Goal: Check status: Check status

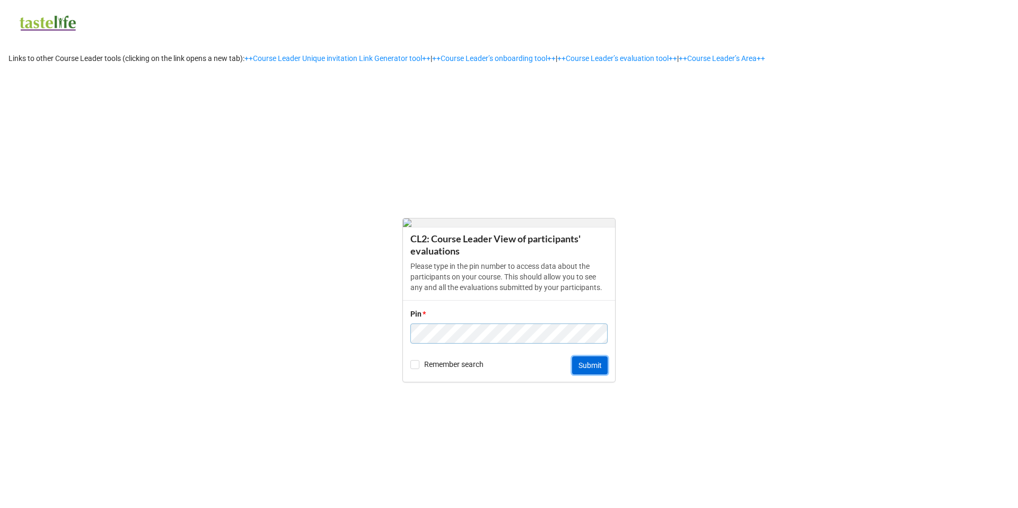
click at [587, 369] on button "Submit" at bounding box center [590, 365] width 36 height 18
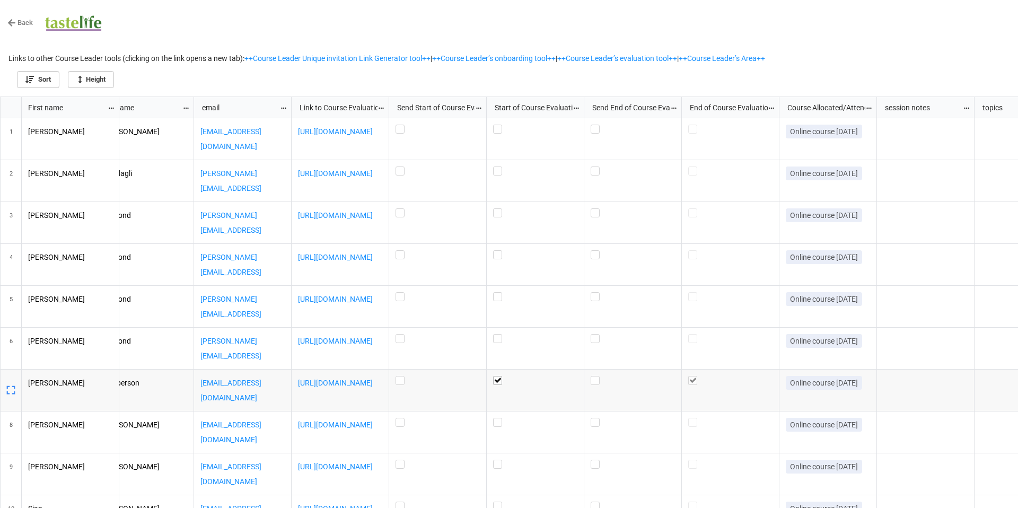
scroll to position [0, 23]
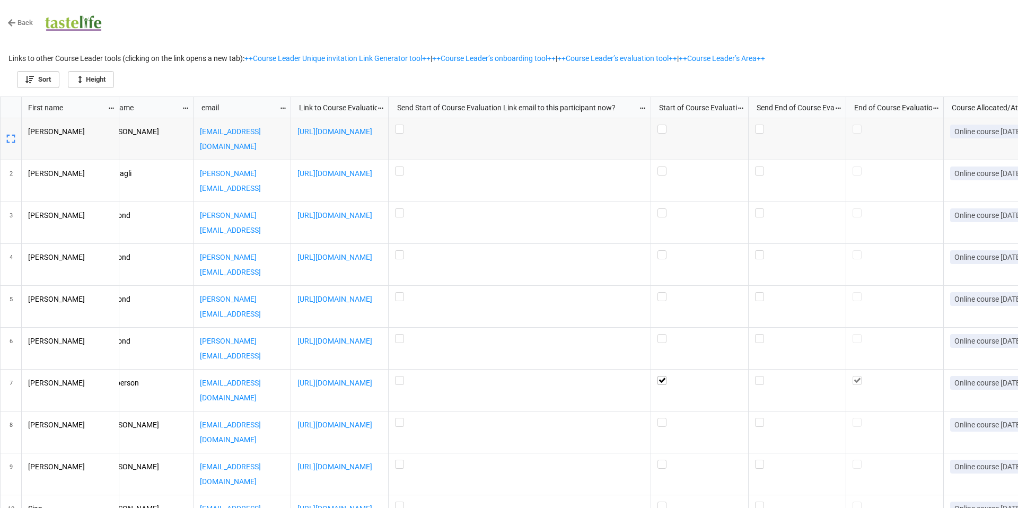
drag, startPoint x: 487, startPoint y: 105, endPoint x: 651, endPoint y: 102, distance: 164.9
click at [651, 102] on div "grid" at bounding box center [652, 107] width 2 height 21
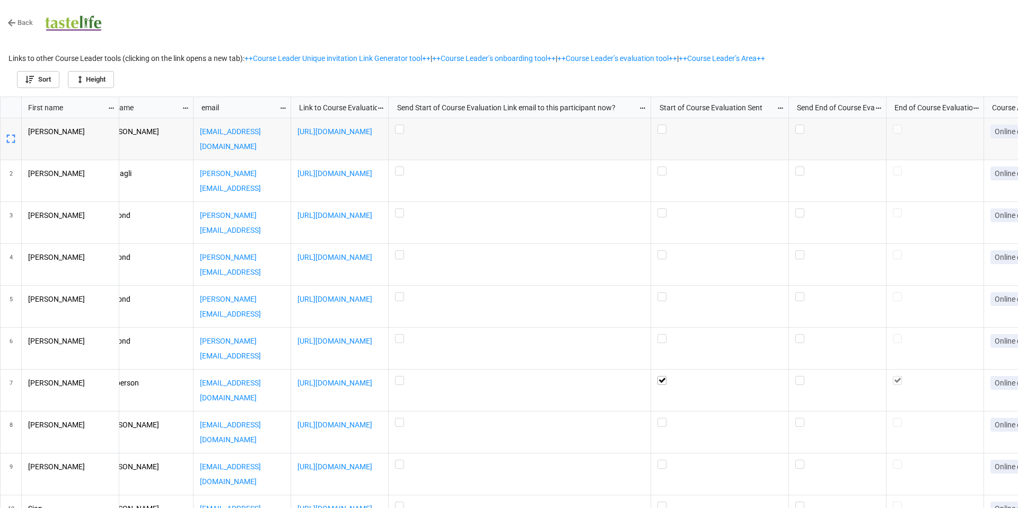
drag, startPoint x: 747, startPoint y: 105, endPoint x: 787, endPoint y: 111, distance: 40.8
click at [787, 111] on div "grid" at bounding box center [787, 107] width 2 height 21
click at [780, 105] on icon "grid" at bounding box center [780, 107] width 7 height 7
click at [771, 103] on div at bounding box center [509, 254] width 1018 height 508
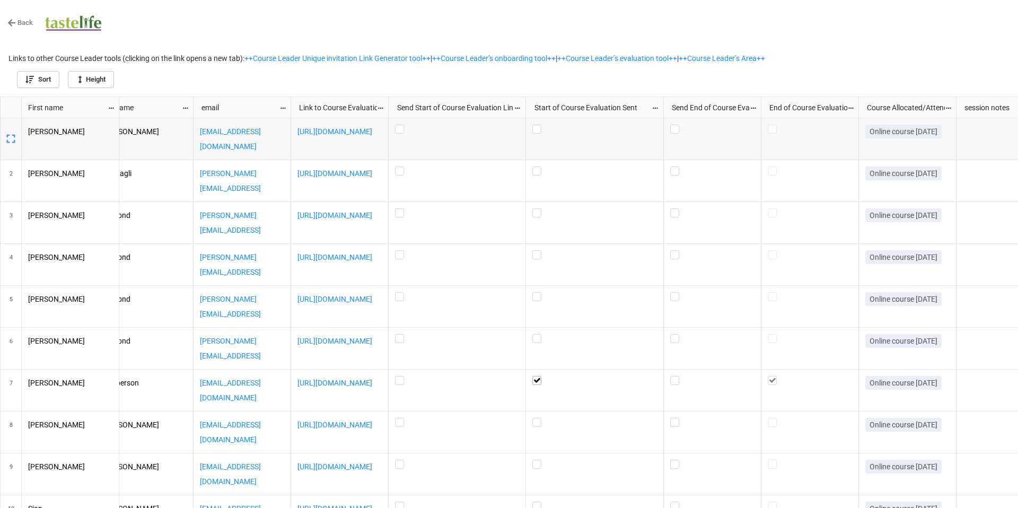
drag, startPoint x: 651, startPoint y: 107, endPoint x: 526, endPoint y: 113, distance: 125.3
click at [526, 113] on div "grid" at bounding box center [527, 107] width 2 height 21
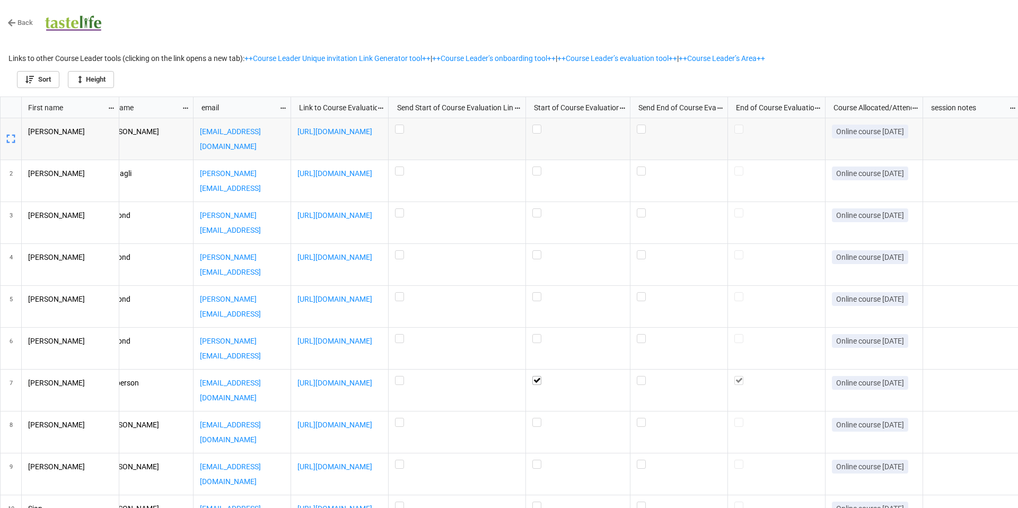
drag, startPoint x: 663, startPoint y: 107, endPoint x: 629, endPoint y: 109, distance: 34.0
click at [629, 109] on div "grid" at bounding box center [629, 107] width 2 height 21
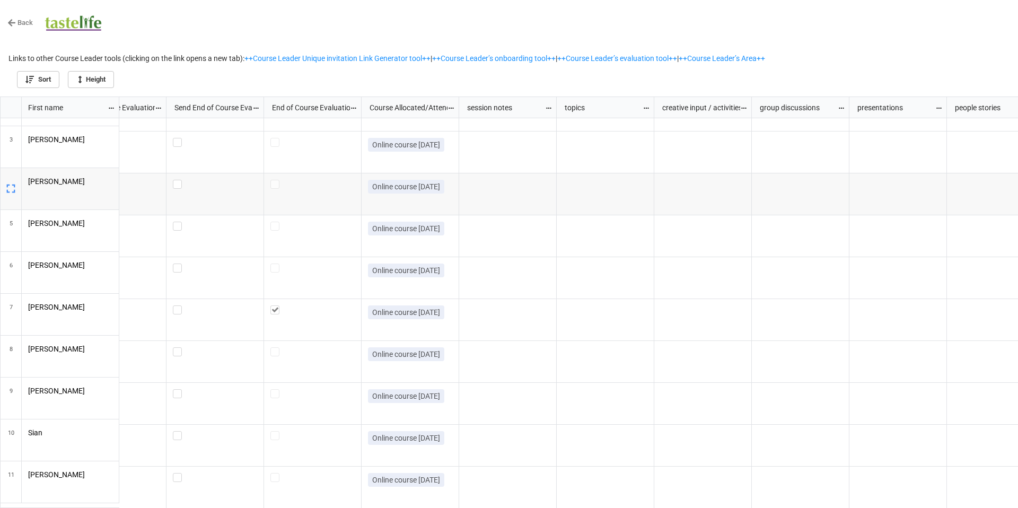
scroll to position [0, 551]
